Goal: Information Seeking & Learning: Understand process/instructions

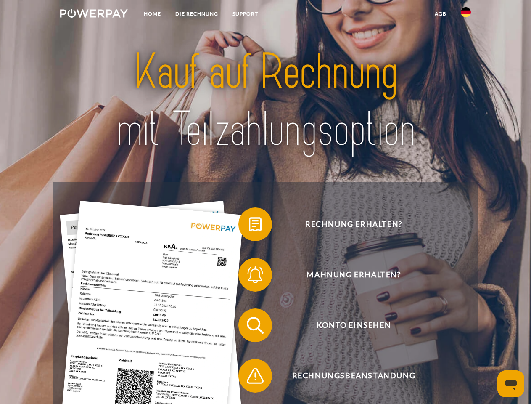
click at [94, 15] on img at bounding box center [94, 13] width 68 height 8
click at [466, 15] on img at bounding box center [466, 12] width 10 height 10
click at [440, 14] on link "agb" at bounding box center [441, 13] width 26 height 15
click at [249, 226] on span at bounding box center [243, 224] width 42 height 42
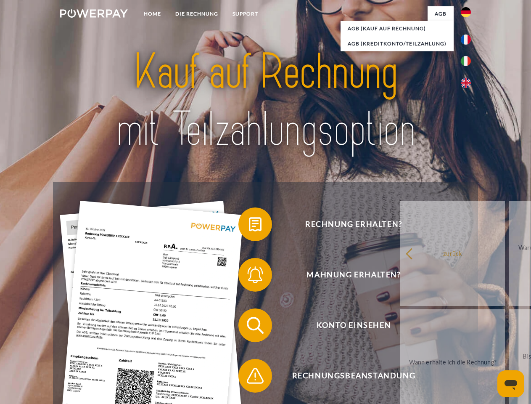
click at [249, 276] on span at bounding box center [243, 275] width 42 height 42
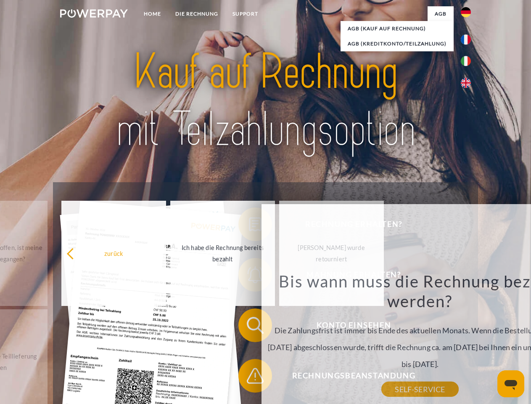
click at [250, 377] on div "zurück Warum habe ich eine Rechnung erhalten? POWERPAY ist der Rechnungsherstel…" at bounding box center [420, 319] width 340 height 241
click at [511, 384] on icon "Messaging-Fenster öffnen" at bounding box center [511, 385] width 13 height 10
